Goal: Transaction & Acquisition: Obtain resource

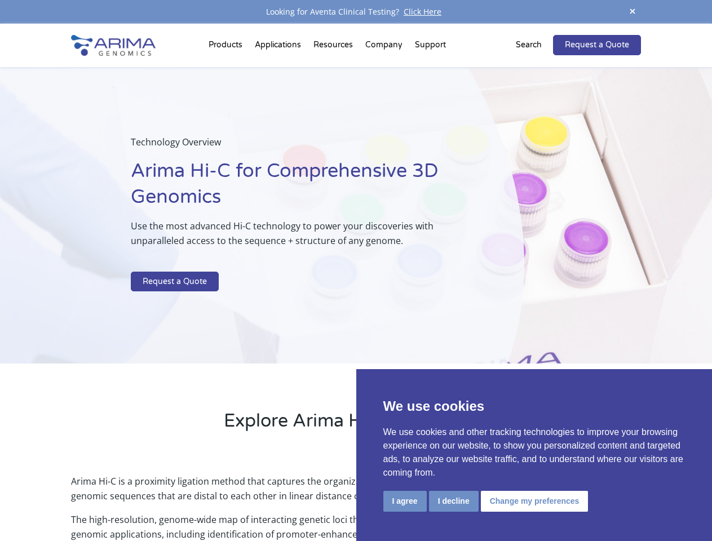
click at [356, 271] on p at bounding box center [299, 264] width 336 height 15
click at [405, 501] on button "I agree" at bounding box center [404, 501] width 43 height 21
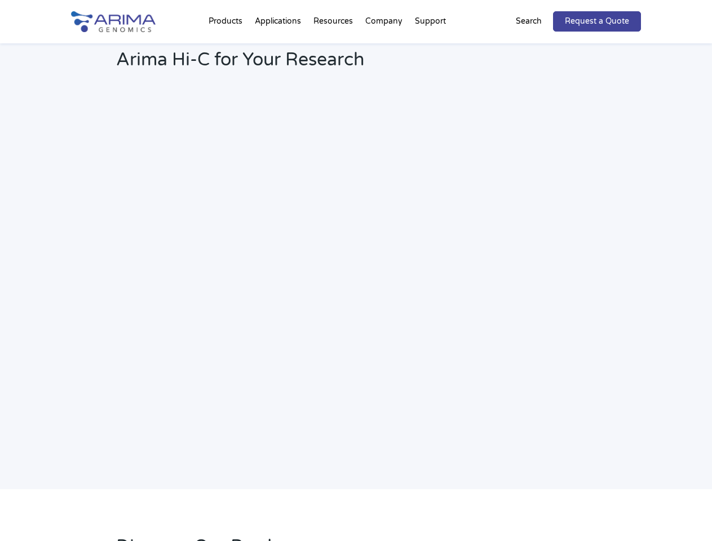
click at [632, 12] on link "Request a Quote" at bounding box center [597, 21] width 88 height 20
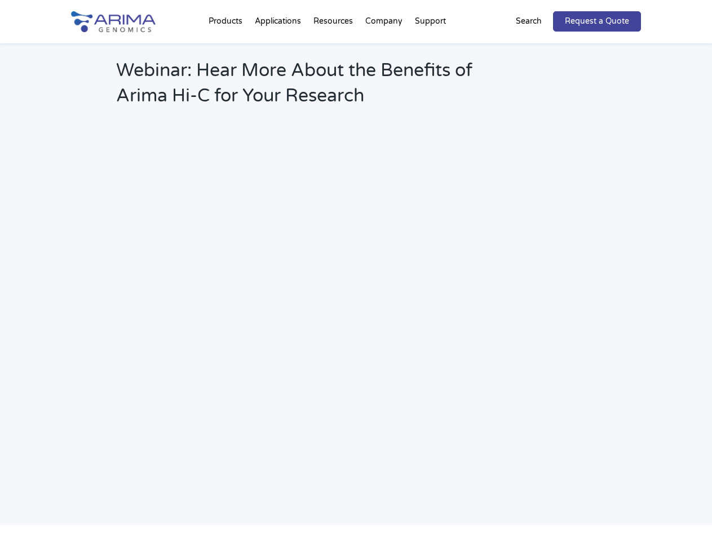
click at [227, 58] on h2 "Webinar: Hear More About the Benefits of Arima Hi-C for Your Research" at bounding box center [303, 87] width 374 height 59
click at [334, 58] on h2 "Webinar: Hear More About the Benefits of Arima Hi-C for Your Research" at bounding box center [303, 87] width 374 height 59
click at [384, 58] on h2 "Webinar: Hear More About the Benefits of Arima Hi-C for Your Research" at bounding box center [303, 87] width 374 height 59
click at [430, 58] on h2 "Webinar: Hear More About the Benefits of Arima Hi-C for Your Research" at bounding box center [303, 87] width 374 height 59
